Goal: Task Accomplishment & Management: Manage account settings

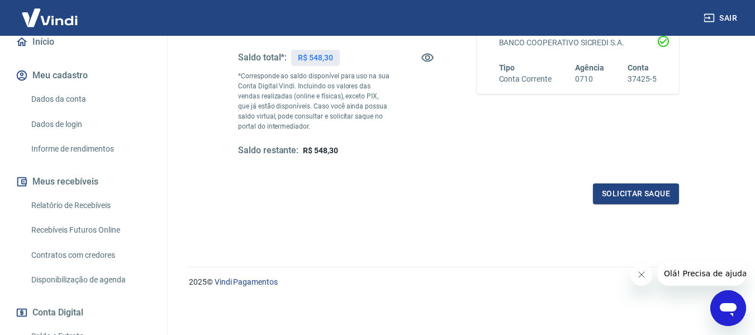
scroll to position [112, 0]
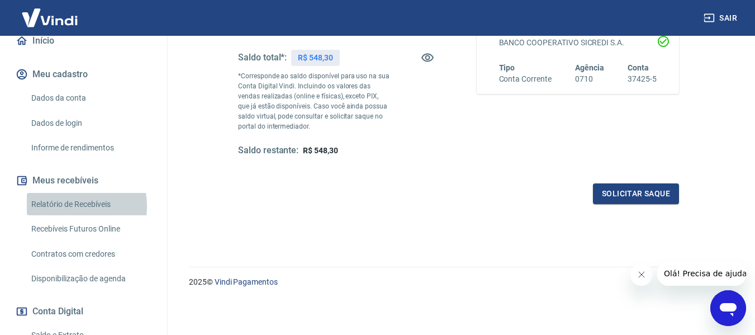
click at [70, 206] on link "Relatório de Recebíveis" at bounding box center [90, 204] width 127 height 23
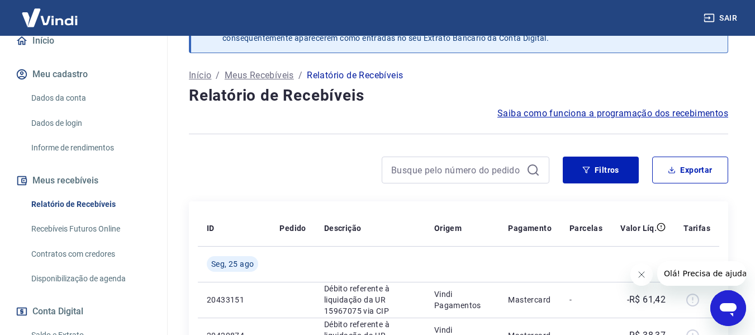
scroll to position [112, 0]
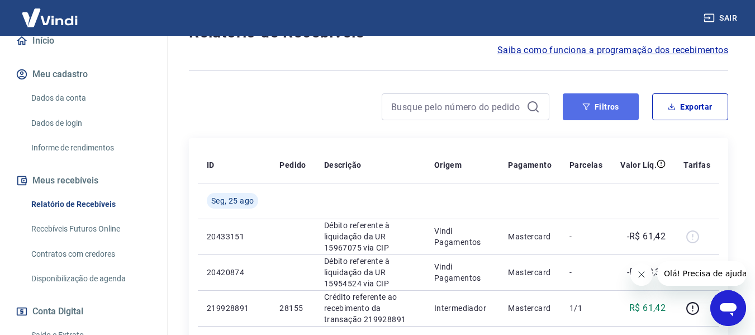
click at [602, 108] on button "Filtros" at bounding box center [601, 106] width 76 height 27
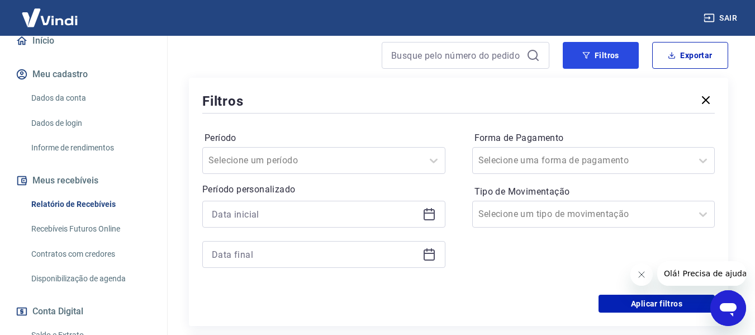
scroll to position [224, 0]
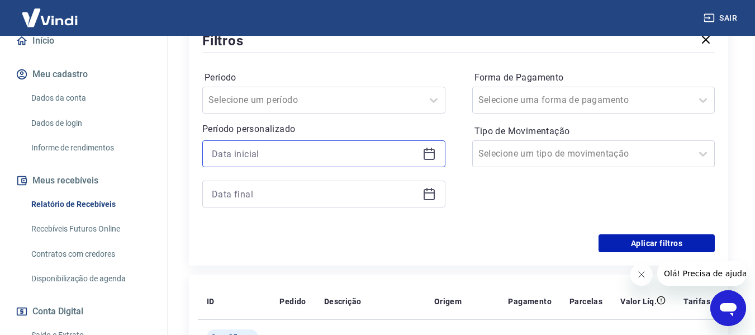
click at [321, 158] on input at bounding box center [315, 153] width 206 height 17
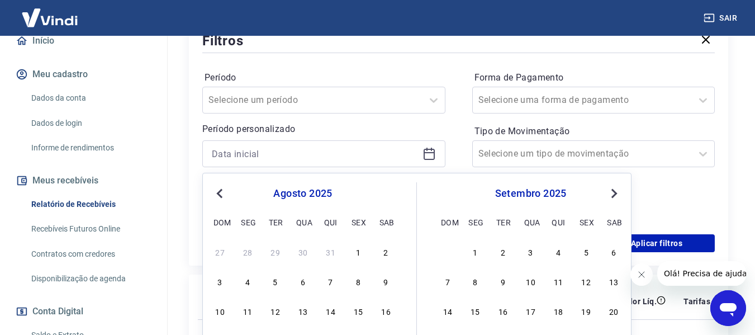
click at [219, 186] on div "agosto 2025 dom seg ter qua qui sex sab" at bounding box center [303, 206] width 182 height 48
click at [219, 187] on button "Previous Month" at bounding box center [219, 193] width 13 height 13
drag, startPoint x: 224, startPoint y: 250, endPoint x: 663, endPoint y: 182, distance: 444.2
click at [223, 252] on div "1" at bounding box center [220, 251] width 13 height 13
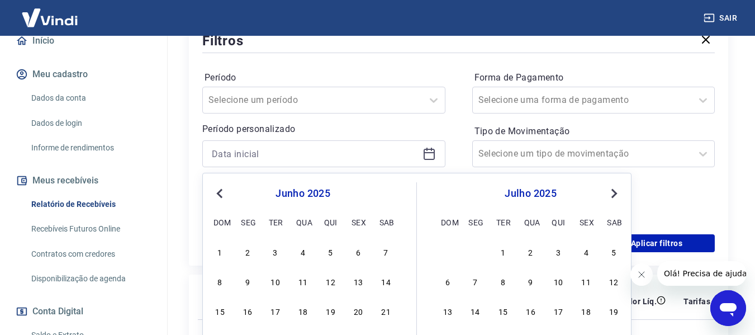
click at [220, 243] on div "Aplicar filtros" at bounding box center [458, 243] width 513 height 18
type input "[DATE]"
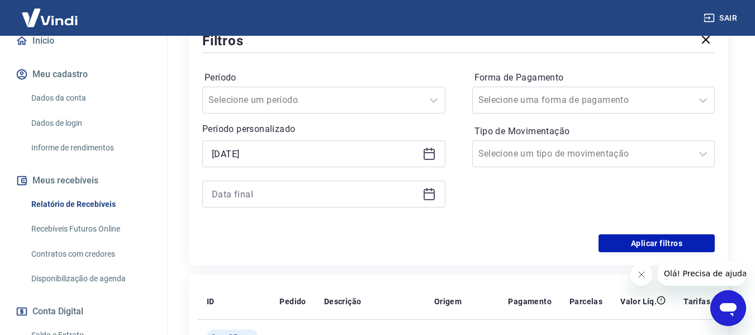
click at [663, 182] on div "Forma de Pagamento Selecione uma forma de pagamento Tipo de Movimentação Seleci…" at bounding box center [594, 145] width 243 height 152
click at [352, 200] on input at bounding box center [315, 194] width 206 height 17
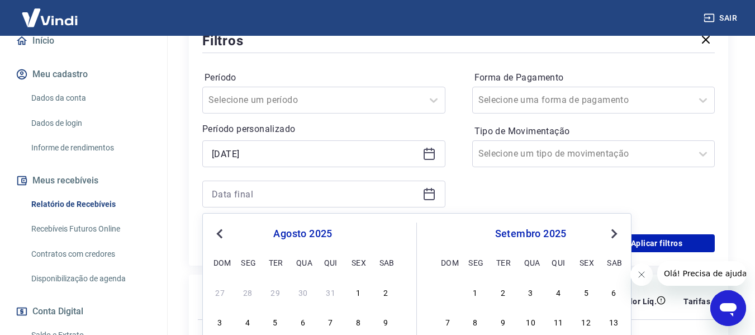
click at [221, 232] on span "Previous Month" at bounding box center [221, 233] width 0 height 13
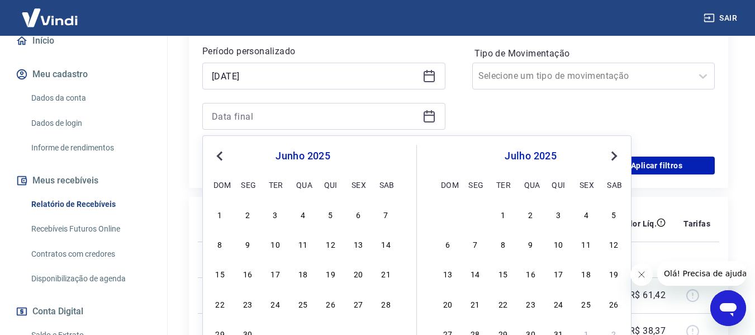
scroll to position [336, 0]
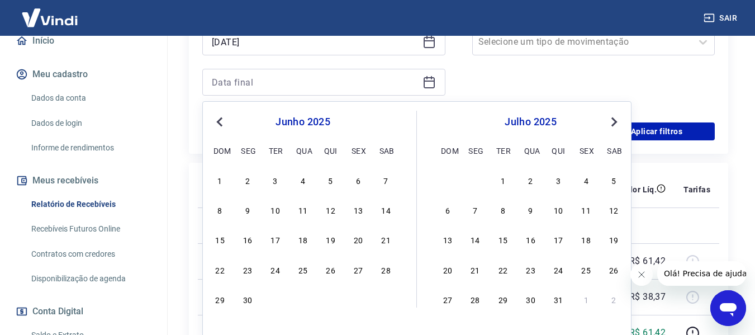
drag, startPoint x: 253, startPoint y: 299, endPoint x: 518, endPoint y: 61, distance: 356.0
click at [252, 300] on div "30" at bounding box center [247, 298] width 13 height 13
click at [251, 294] on p "20420874" at bounding box center [234, 296] width 55 height 11
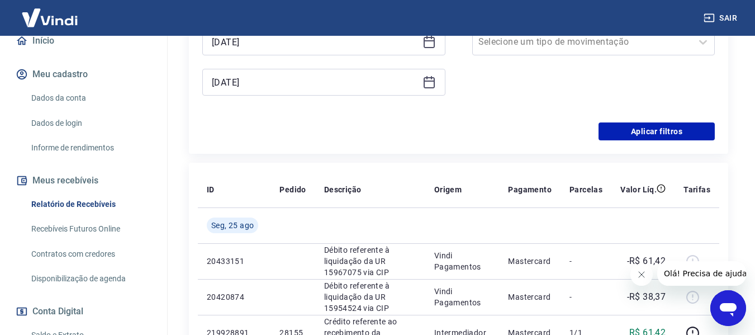
type input "[DATE]"
click at [518, 61] on div "Forma de Pagamento Selecione uma forma de pagamento Tipo de Movimentação Seleci…" at bounding box center [594, 33] width 243 height 152
click at [637, 132] on button "Aplicar filtros" at bounding box center [657, 131] width 116 height 18
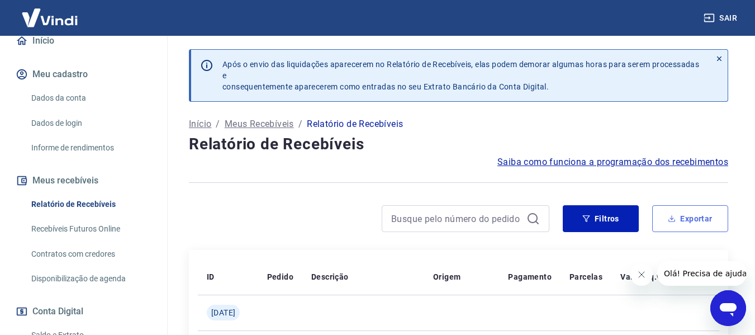
click at [684, 214] on button "Exportar" at bounding box center [691, 218] width 76 height 27
type input "[DATE]"
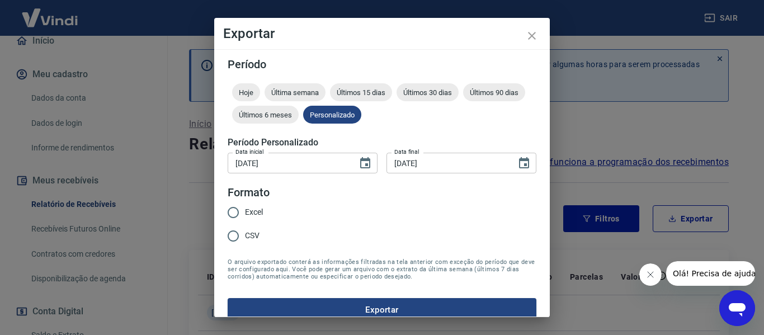
click at [231, 217] on input "Excel" at bounding box center [232, 212] width 23 height 23
radio input "true"
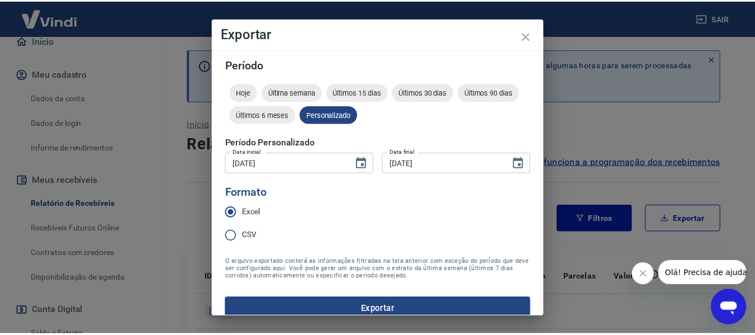
scroll to position [14, 0]
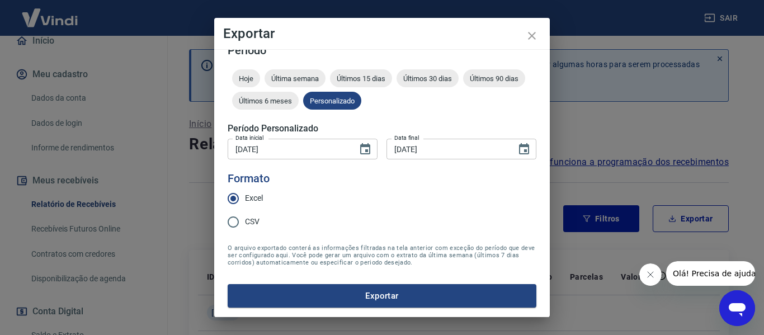
click at [308, 292] on button "Exportar" at bounding box center [382, 295] width 309 height 23
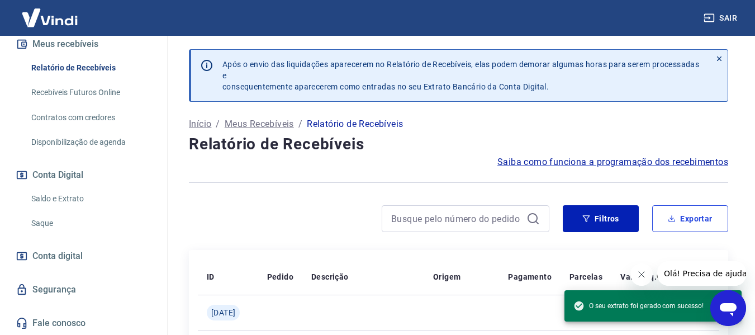
scroll to position [249, 0]
click at [66, 199] on link "Saldo e Extrato" at bounding box center [90, 198] width 127 height 23
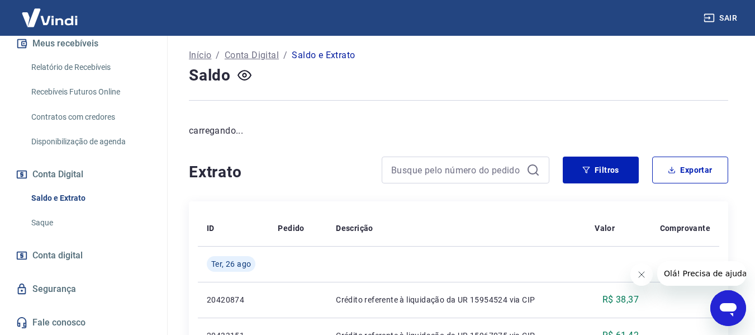
scroll to position [112, 0]
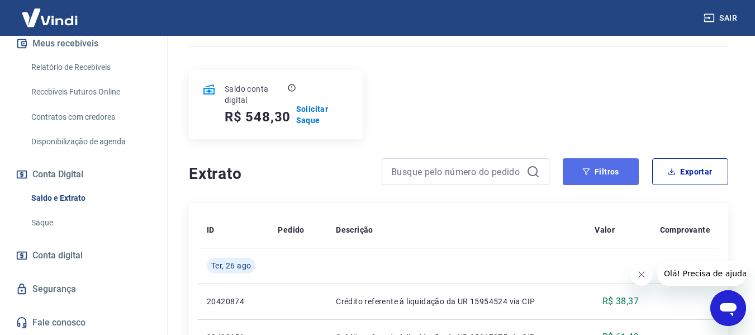
click at [592, 172] on button "Filtros" at bounding box center [601, 171] width 76 height 27
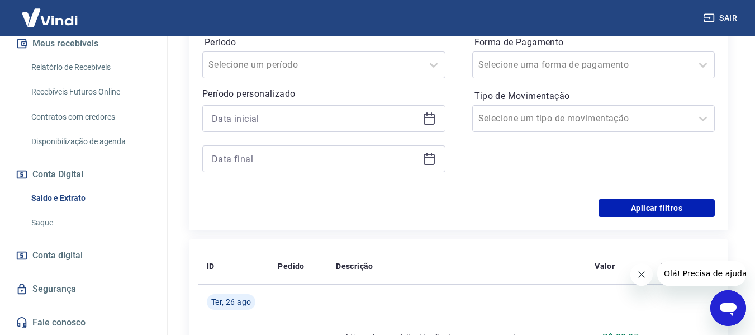
scroll to position [336, 0]
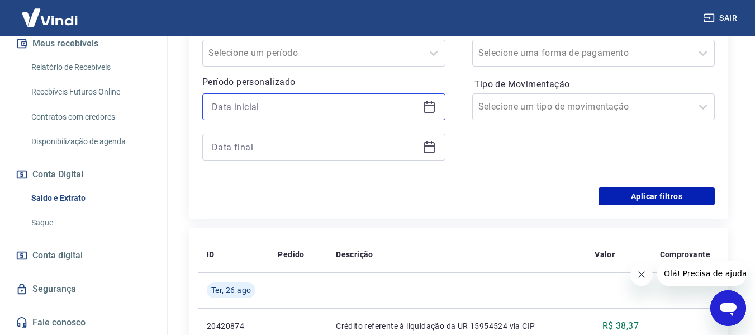
click at [343, 106] on input at bounding box center [315, 106] width 206 height 17
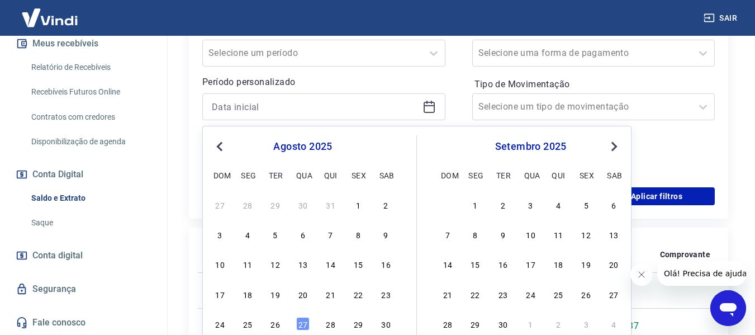
click at [222, 140] on button "Previous Month" at bounding box center [219, 146] width 13 height 13
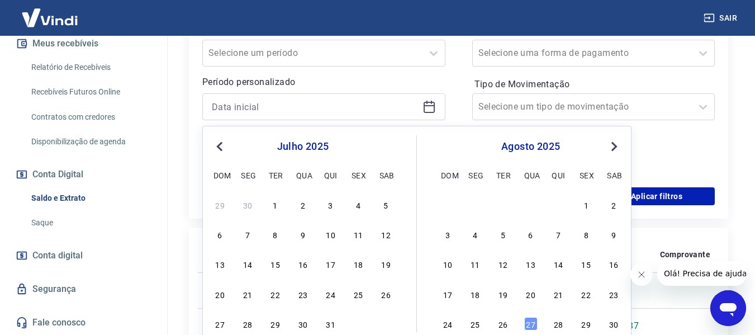
click at [218, 143] on button "Previous Month" at bounding box center [219, 146] width 13 height 13
drag, startPoint x: 218, startPoint y: 207, endPoint x: 229, endPoint y: 204, distance: 11.1
click at [218, 207] on div "1" at bounding box center [220, 204] width 13 height 13
type input "[DATE]"
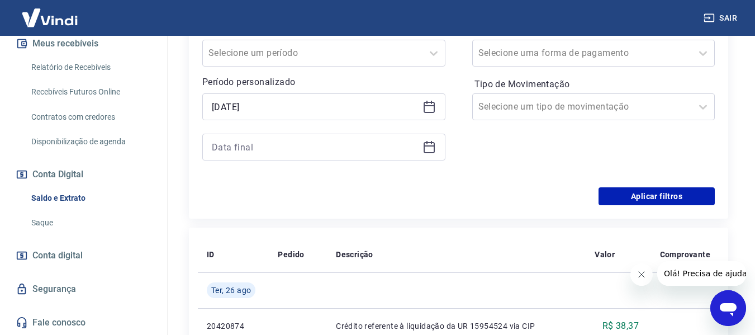
click at [226, 204] on div "Aplicar filtros" at bounding box center [458, 196] width 513 height 18
click at [258, 162] on div "Período Selecione um período Período personalizado Selected date: [DATE] [DATE]" at bounding box center [323, 98] width 243 height 152
click at [261, 149] on input at bounding box center [315, 147] width 206 height 17
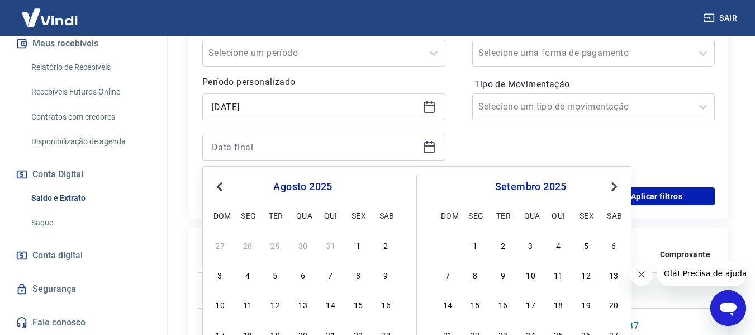
click at [216, 186] on button "Previous Month" at bounding box center [219, 186] width 13 height 13
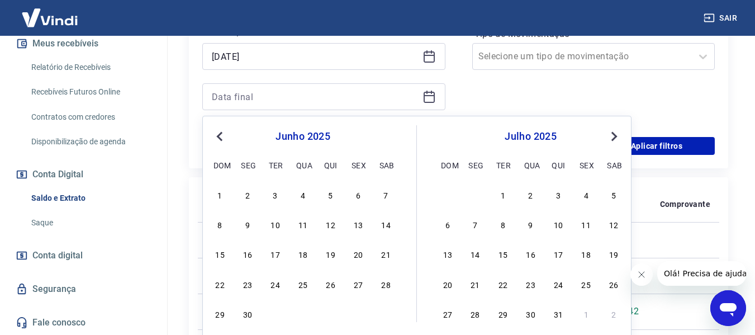
scroll to position [391, 0]
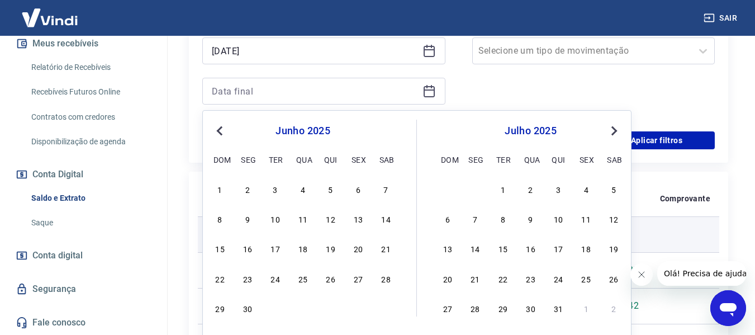
drag, startPoint x: 244, startPoint y: 308, endPoint x: 304, endPoint y: 239, distance: 90.7
click at [244, 308] on div "30" at bounding box center [247, 307] width 13 height 13
type input "[DATE]"
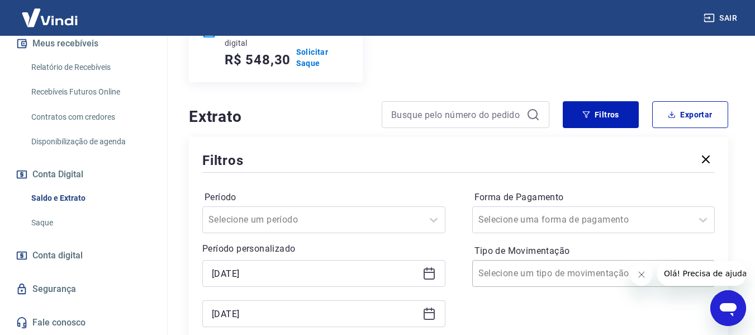
scroll to position [224, 0]
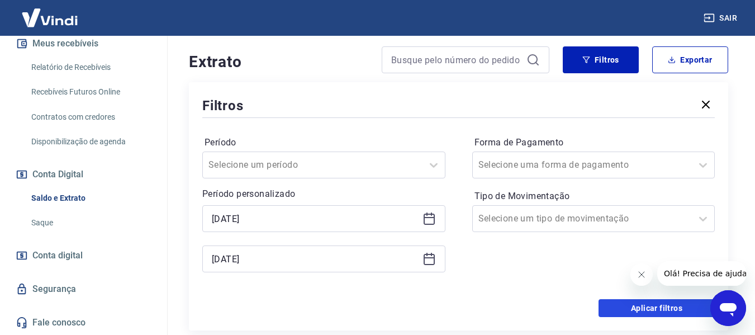
drag, startPoint x: 628, startPoint y: 308, endPoint x: 384, endPoint y: 278, distance: 245.5
click at [627, 308] on button "Aplicar filtros" at bounding box center [657, 308] width 116 height 18
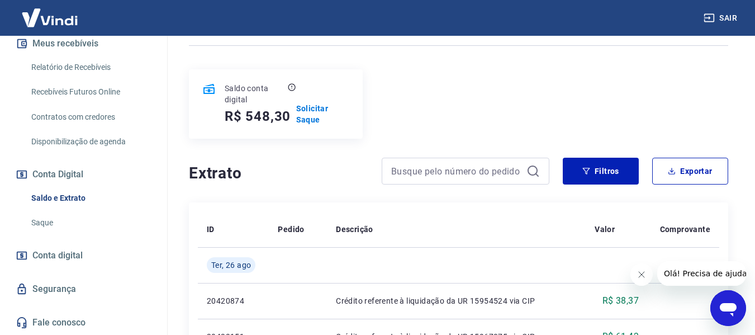
scroll to position [112, 0]
click at [708, 167] on button "Exportar" at bounding box center [691, 171] width 76 height 27
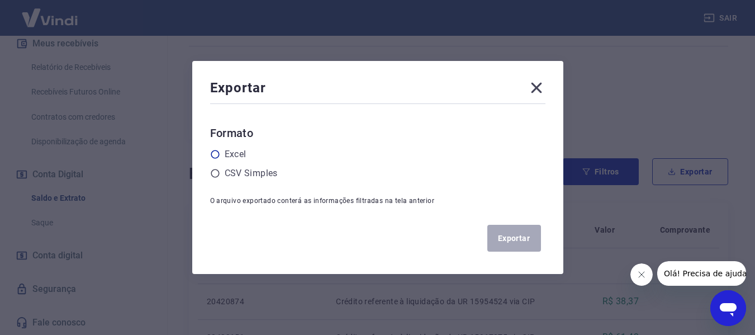
click at [225, 154] on div "Excel" at bounding box center [378, 154] width 336 height 13
click at [215, 152] on icon at bounding box center [215, 154] width 10 height 10
click at [0, 0] on input "radio" at bounding box center [0, 0] width 0 height 0
click at [524, 234] on button "Exportar" at bounding box center [515, 238] width 54 height 27
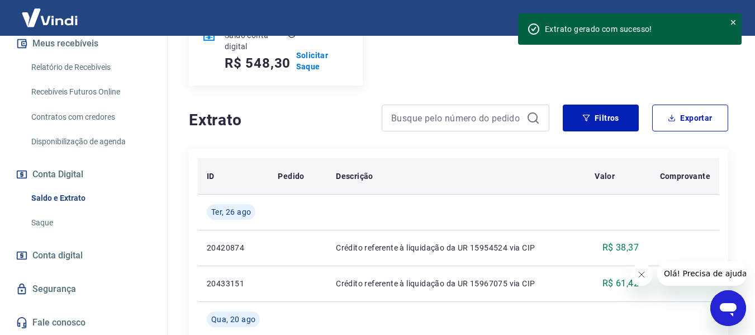
scroll to position [168, 0]
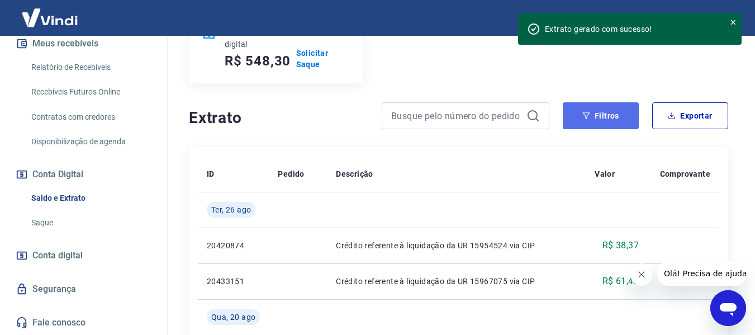
click at [621, 120] on button "Filtros" at bounding box center [601, 115] width 76 height 27
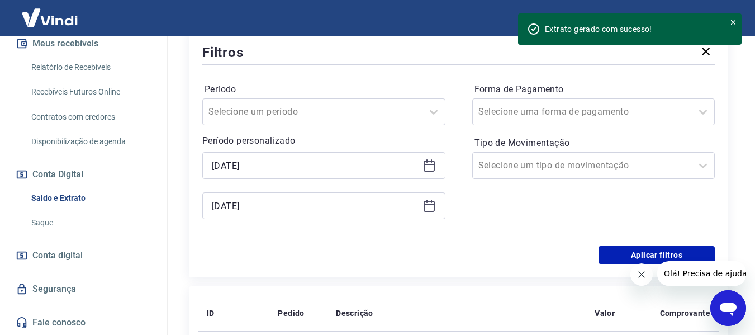
scroll to position [280, 0]
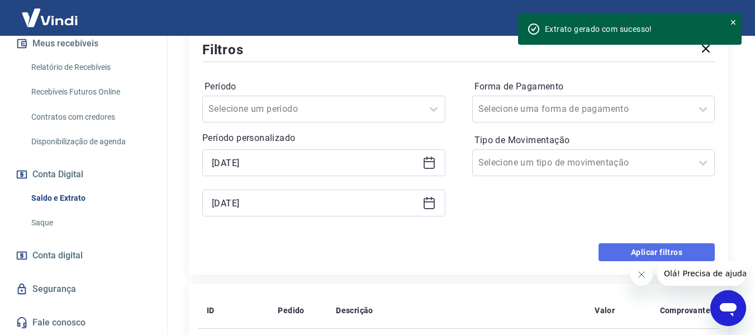
click at [630, 252] on button "Aplicar filtros" at bounding box center [657, 252] width 116 height 18
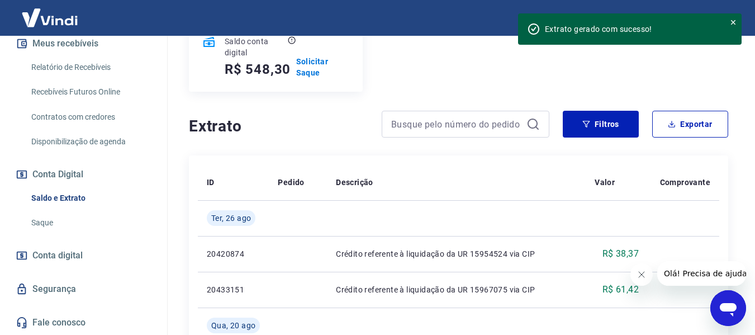
scroll to position [112, 0]
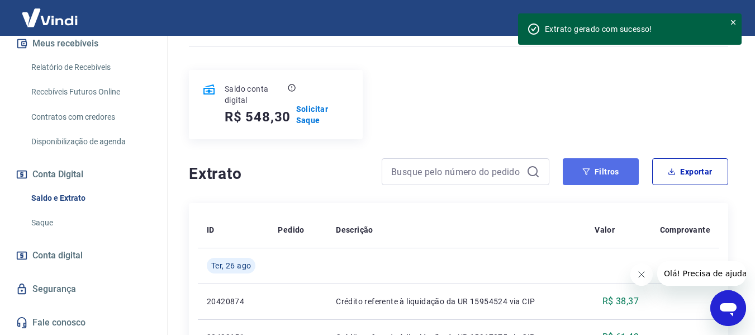
click at [601, 179] on button "Filtros" at bounding box center [601, 171] width 76 height 27
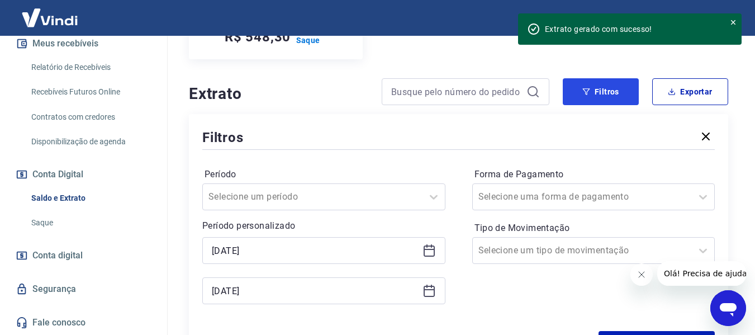
scroll to position [224, 0]
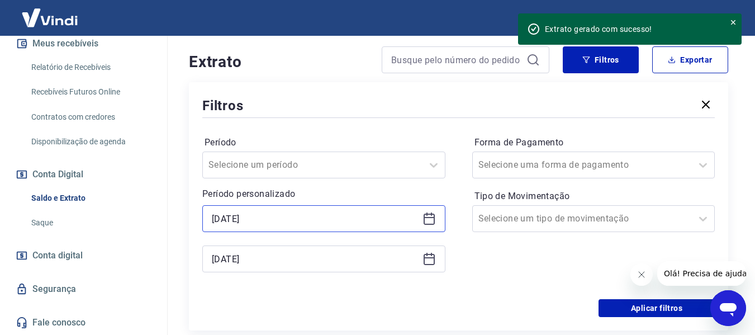
click at [338, 218] on input "[DATE]" at bounding box center [315, 218] width 206 height 17
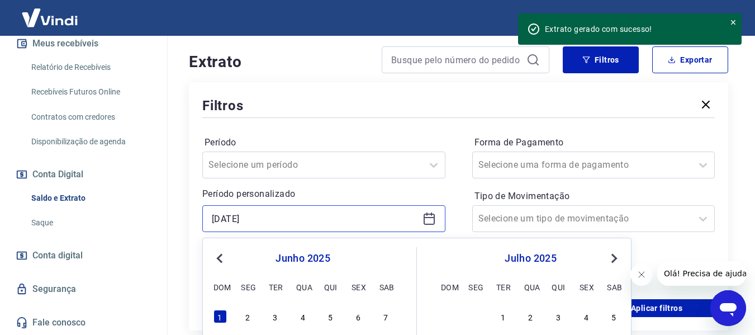
scroll to position [336, 0]
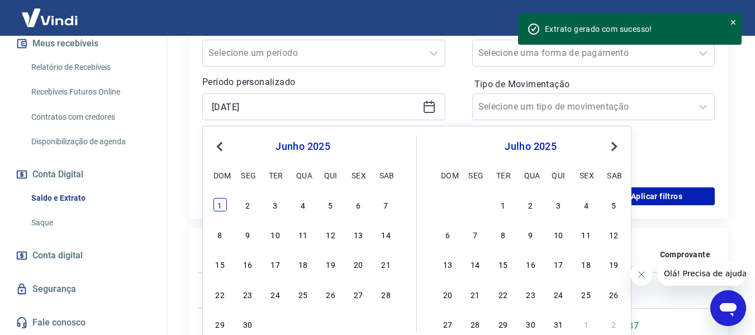
click at [218, 201] on div "1" at bounding box center [220, 204] width 13 height 13
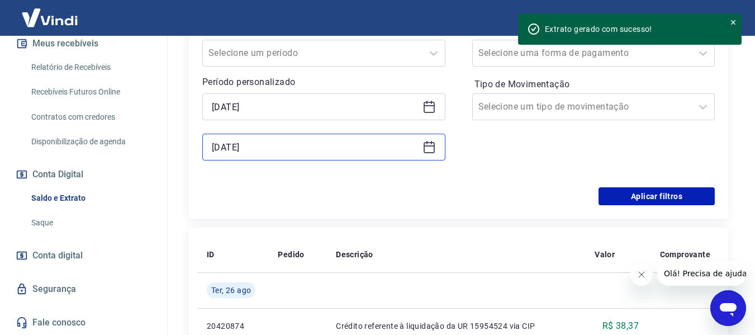
click at [262, 140] on input "[DATE]" at bounding box center [315, 147] width 206 height 17
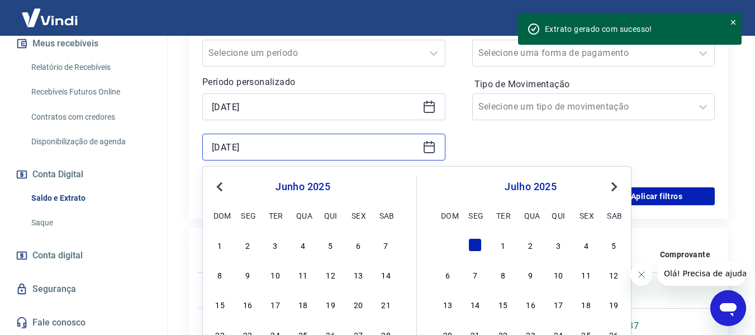
scroll to position [447, 0]
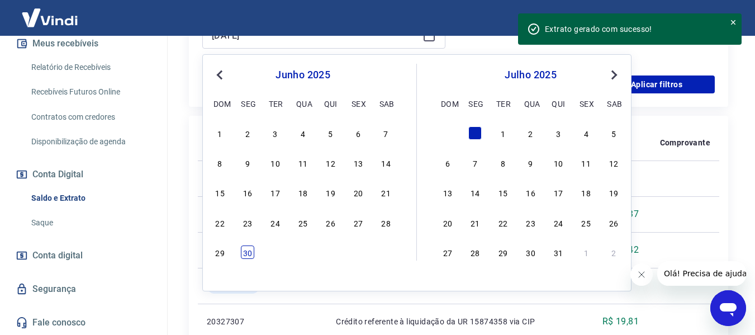
click at [244, 253] on div "30" at bounding box center [247, 251] width 13 height 13
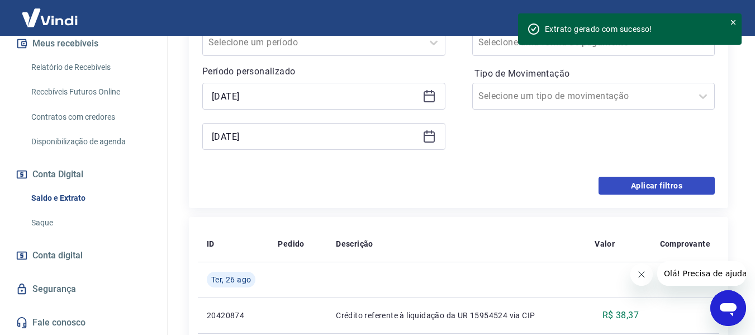
scroll to position [336, 0]
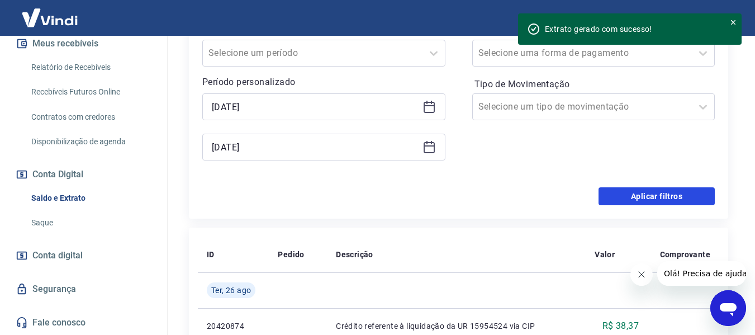
drag, startPoint x: 658, startPoint y: 201, endPoint x: 114, endPoint y: 177, distance: 544.6
click at [656, 201] on button "Aplicar filtros" at bounding box center [657, 196] width 116 height 18
